Goal: Information Seeking & Learning: Learn about a topic

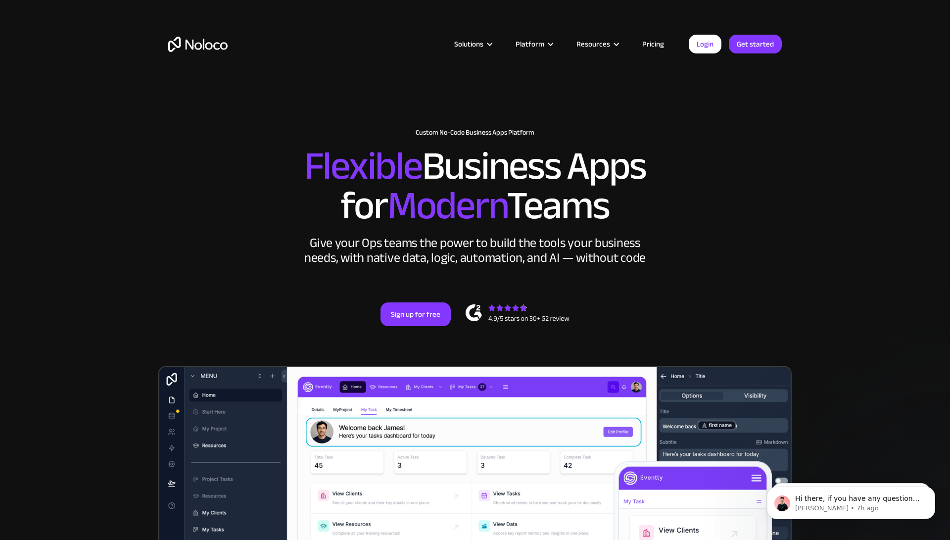
click at [653, 44] on link "Pricing" at bounding box center [653, 44] width 46 height 13
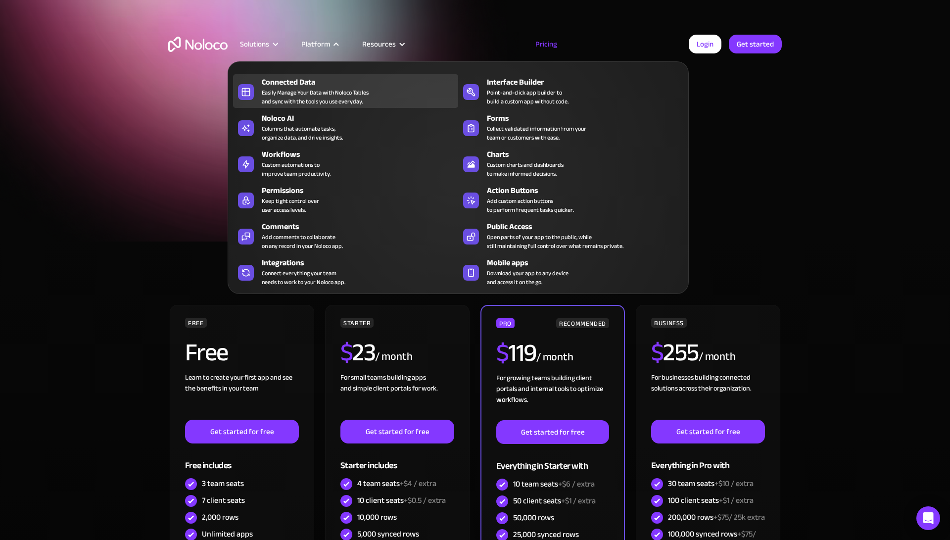
click at [323, 100] on div "Easily Manage Your Data with Noloco Tables and sync with the tools you use ever…" at bounding box center [315, 97] width 107 height 18
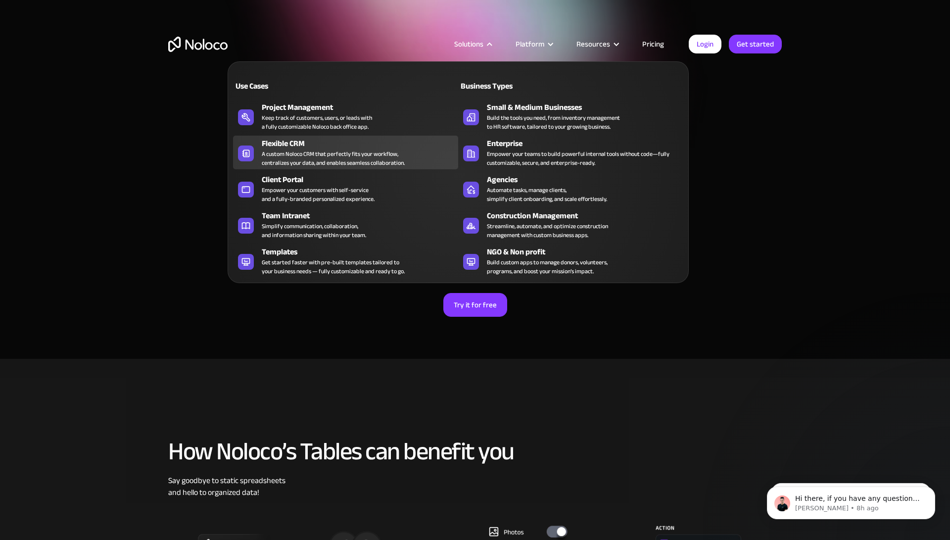
click at [356, 149] on div "A custom Noloco CRM that perfectly fits your workflow, centralizes your data, a…" at bounding box center [333, 158] width 143 height 18
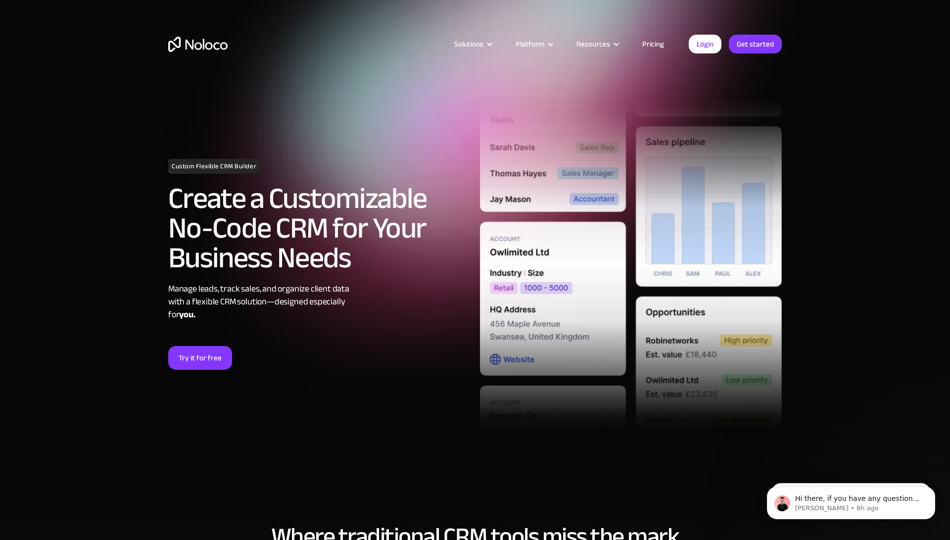
scroll to position [177, 0]
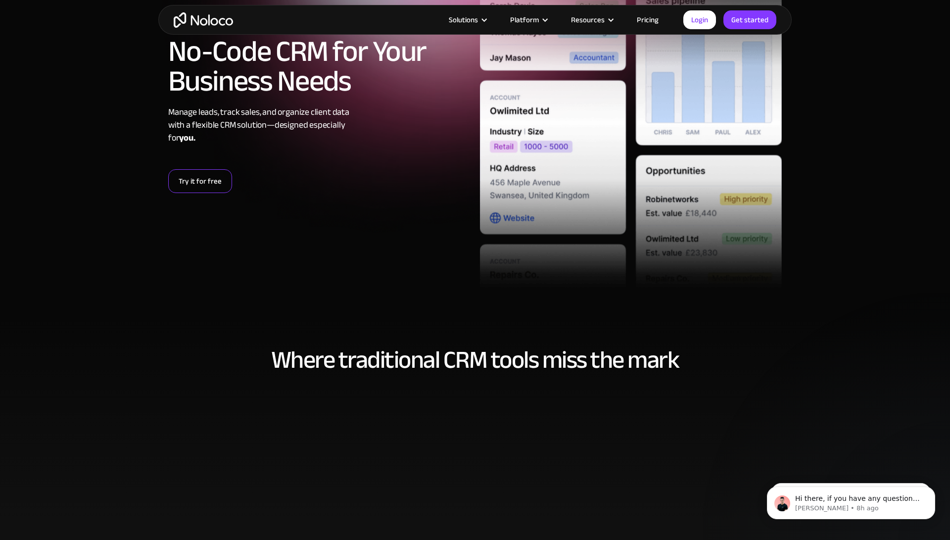
click at [201, 174] on link "Try it for free" at bounding box center [200, 181] width 64 height 24
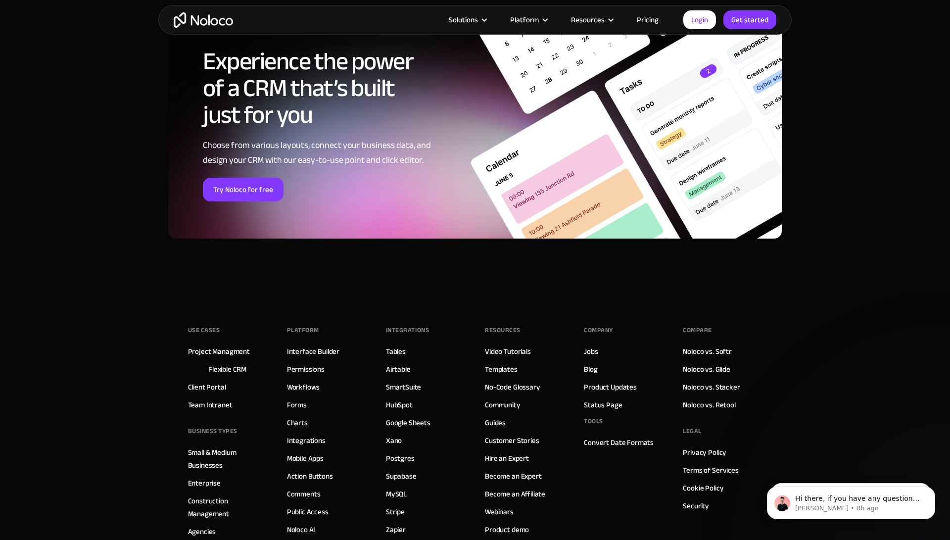
scroll to position [4207, 0]
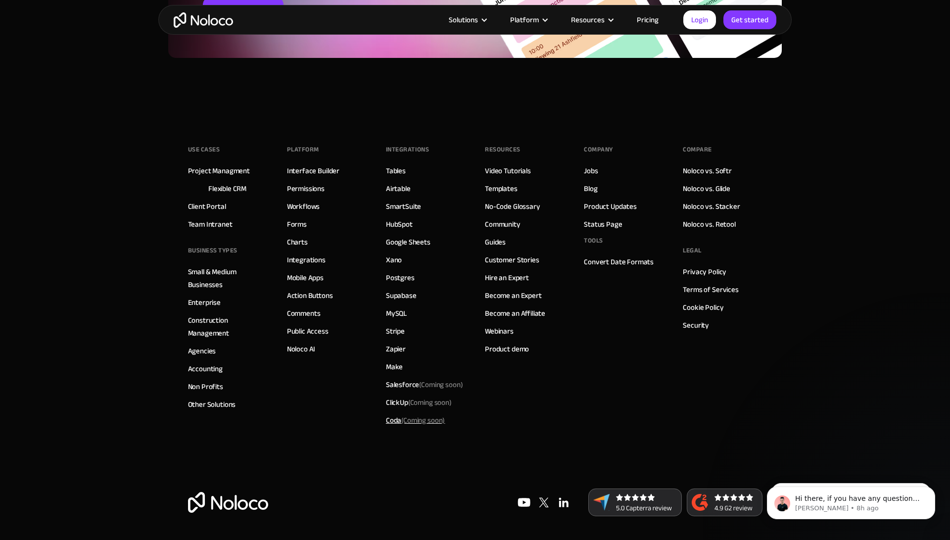
click at [401, 420] on div "Coda (Coming soon)" at bounding box center [415, 419] width 59 height 13
click at [494, 242] on link "Guides" at bounding box center [495, 241] width 21 height 13
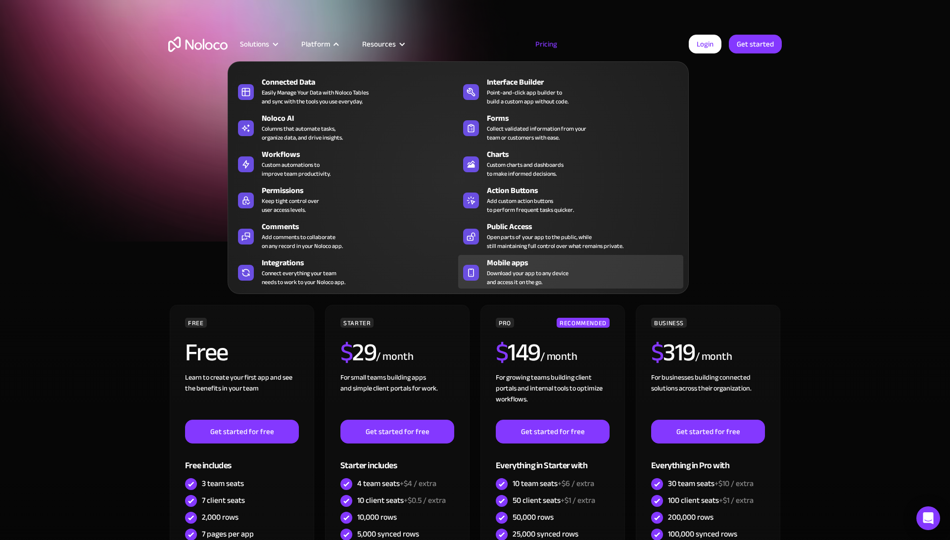
click at [504, 269] on span "Download your app to any device and access it on the go." at bounding box center [528, 278] width 82 height 18
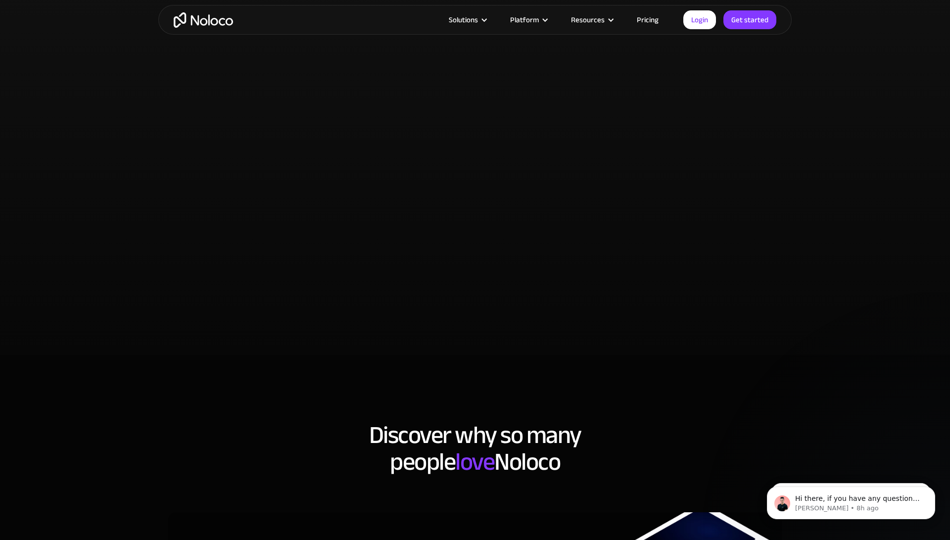
scroll to position [1852, 0]
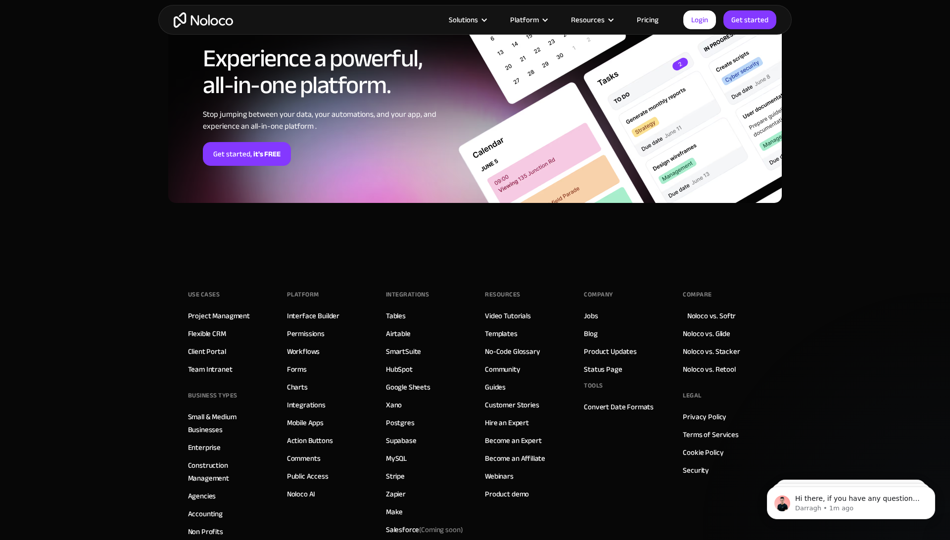
scroll to position [2645, 0]
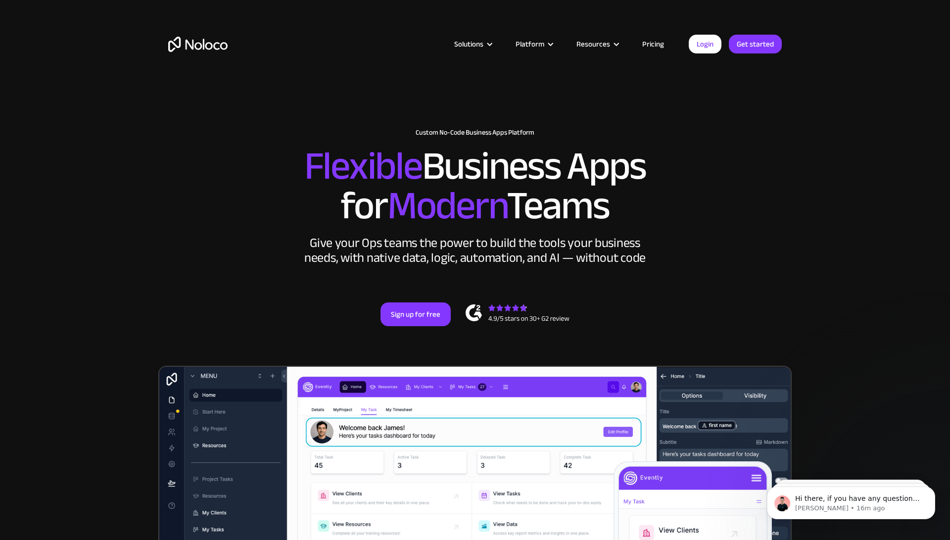
click at [662, 44] on link "Pricing" at bounding box center [653, 44] width 46 height 13
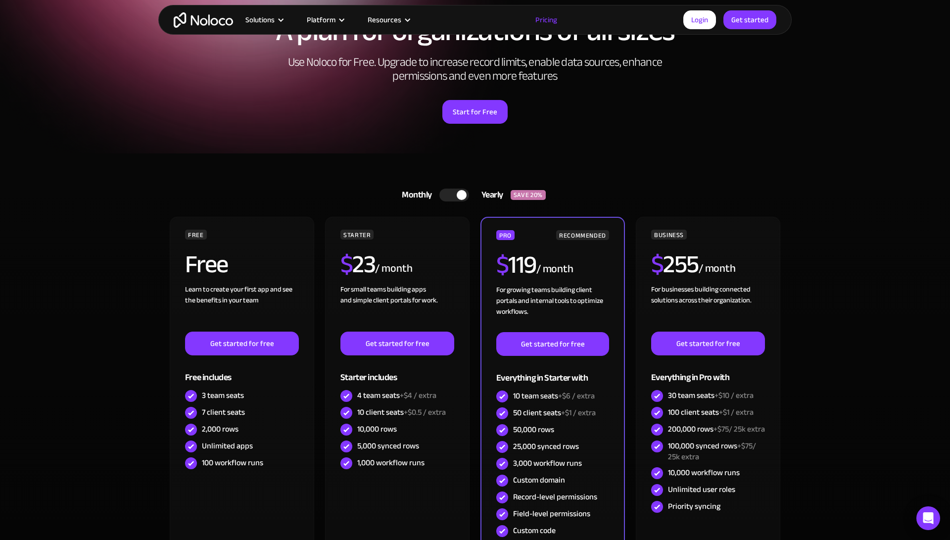
scroll to position [90, 0]
